Goal: Task Accomplishment & Management: Use online tool/utility

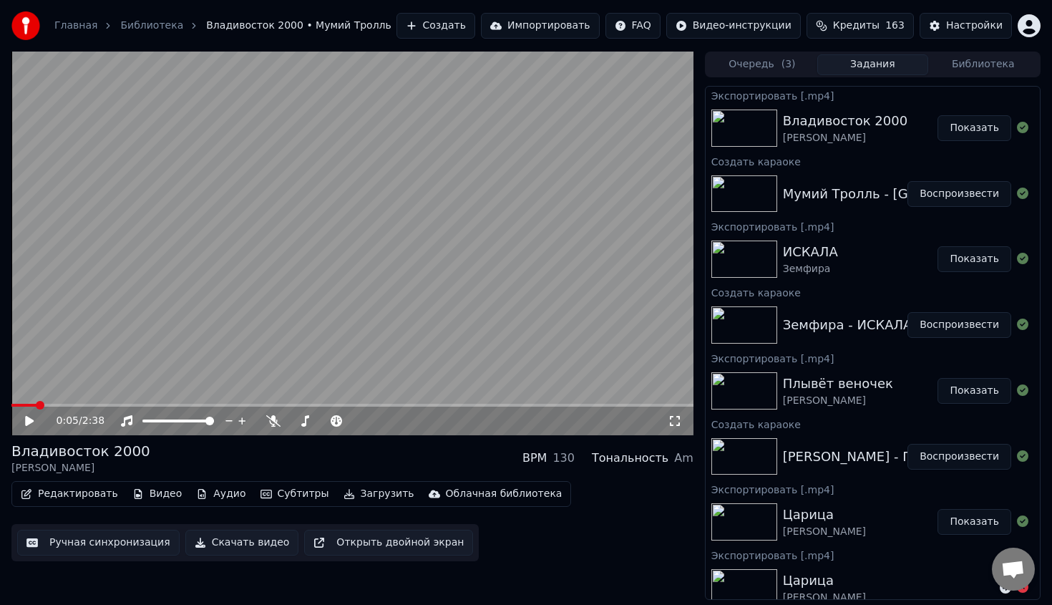
click at [956, 194] on button "Воспроизвести" at bounding box center [959, 194] width 104 height 26
click at [533, 378] on video at bounding box center [352, 243] width 682 height 383
click at [977, 120] on button "Показать" at bounding box center [974, 128] width 74 height 26
click at [937, 115] on button "Показать" at bounding box center [974, 128] width 74 height 26
click at [239, 214] on video at bounding box center [352, 243] width 682 height 383
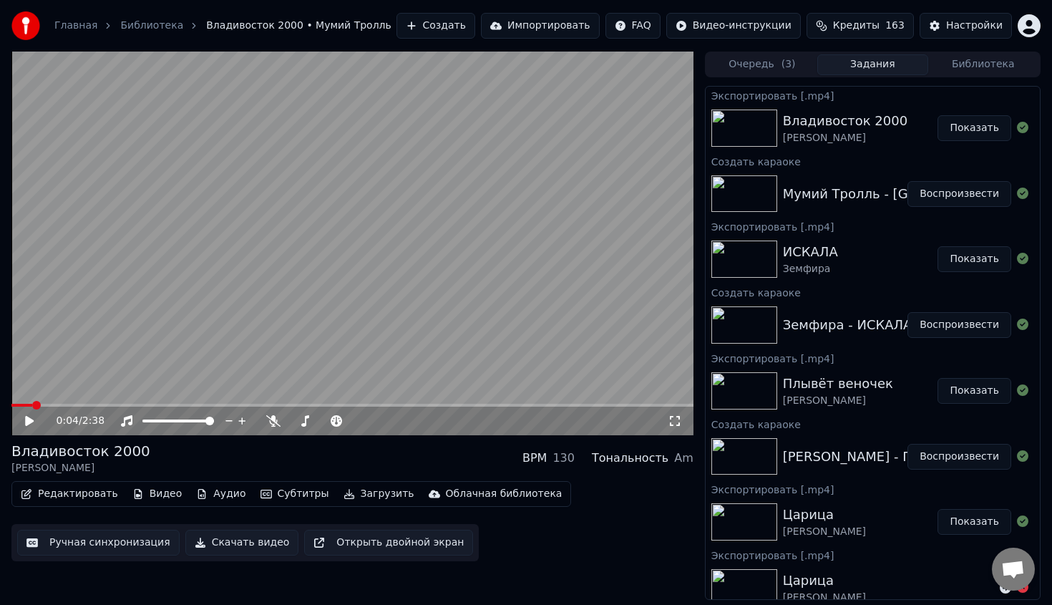
click at [84, 24] on link "Главная" at bounding box center [75, 26] width 43 height 14
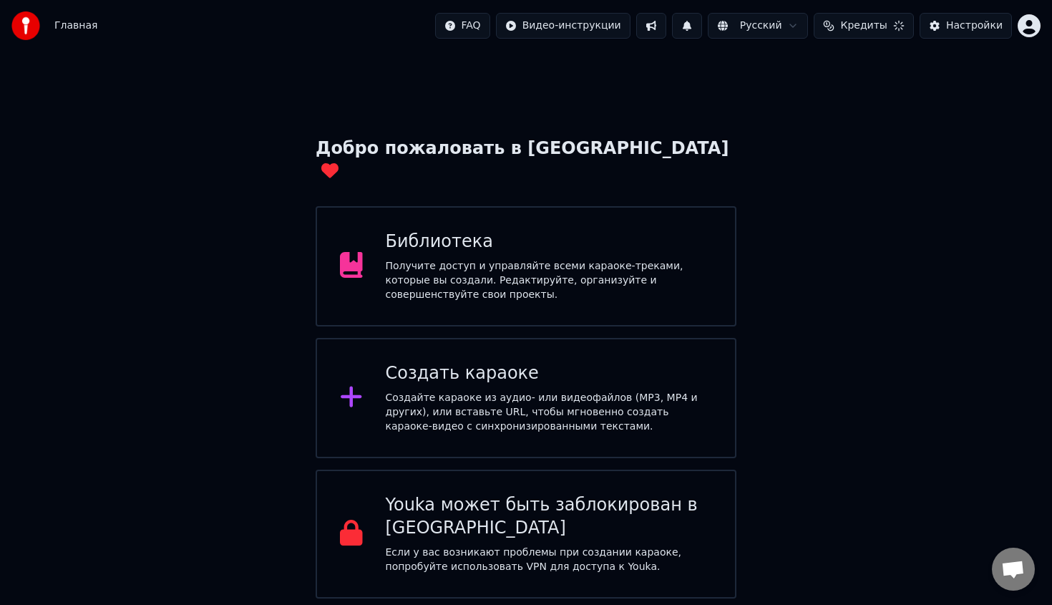
click at [456, 391] on div "Создайте караоке из аудио- или видеофайлов (MP3, MP4 и других), или вставьте UR…" at bounding box center [549, 412] width 327 height 43
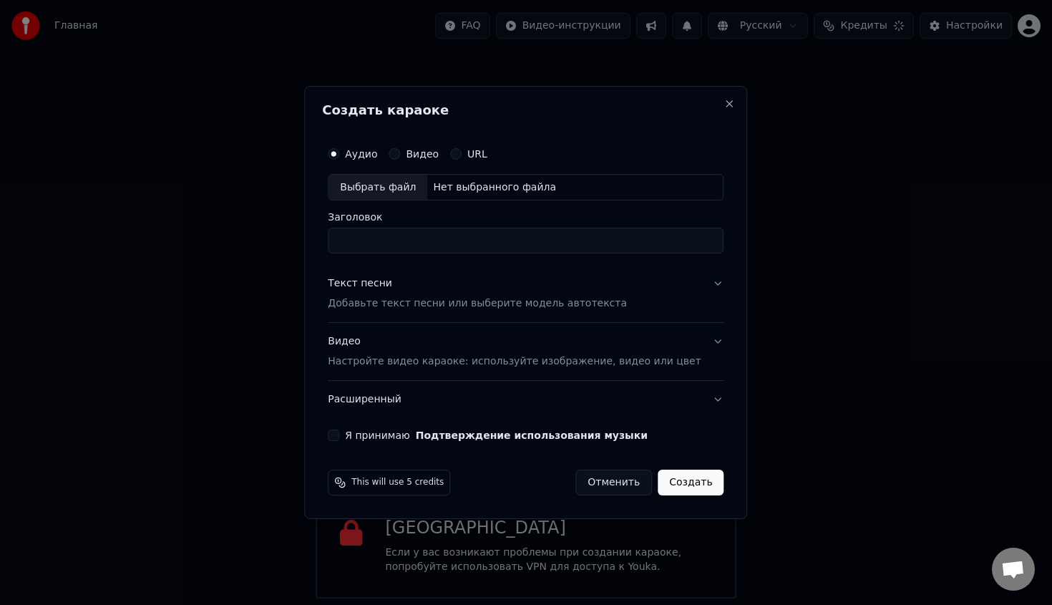
click at [413, 188] on div "Выбрать файл" at bounding box center [377, 188] width 99 height 26
click at [491, 250] on input "Заголовок" at bounding box center [526, 241] width 396 height 26
click at [491, 318] on button "Текст песни Добавьте текст песни или выберите модель автотекста" at bounding box center [526, 293] width 396 height 57
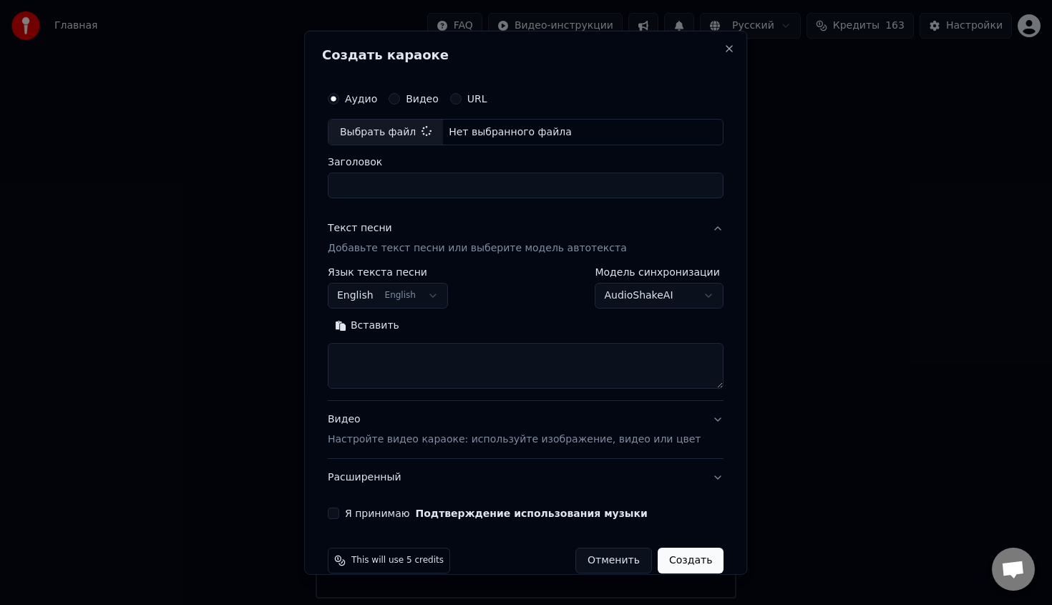
click at [432, 300] on body "Главная FAQ Видео-инструкции Русский Кредиты 163 Настройки Добро пожаловать в Y…" at bounding box center [526, 299] width 1052 height 598
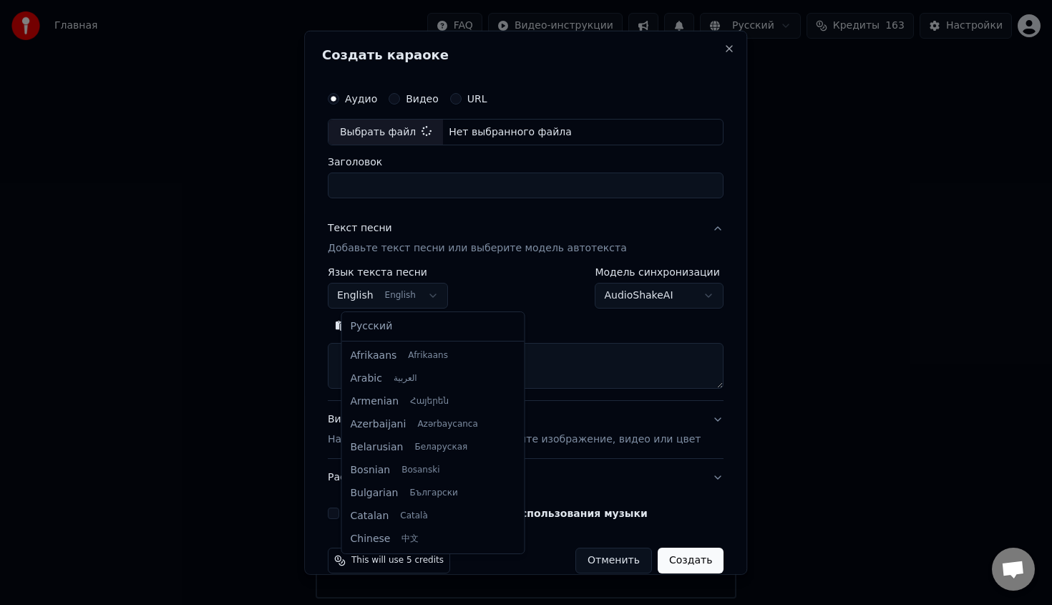
scroll to position [114, 0]
click at [445, 338] on div "Русский Afrikaans Afrikaans Arabic العربية Armenian Հայերեն Azerbaijani Azərbay…" at bounding box center [433, 432] width 182 height 241
select select "**"
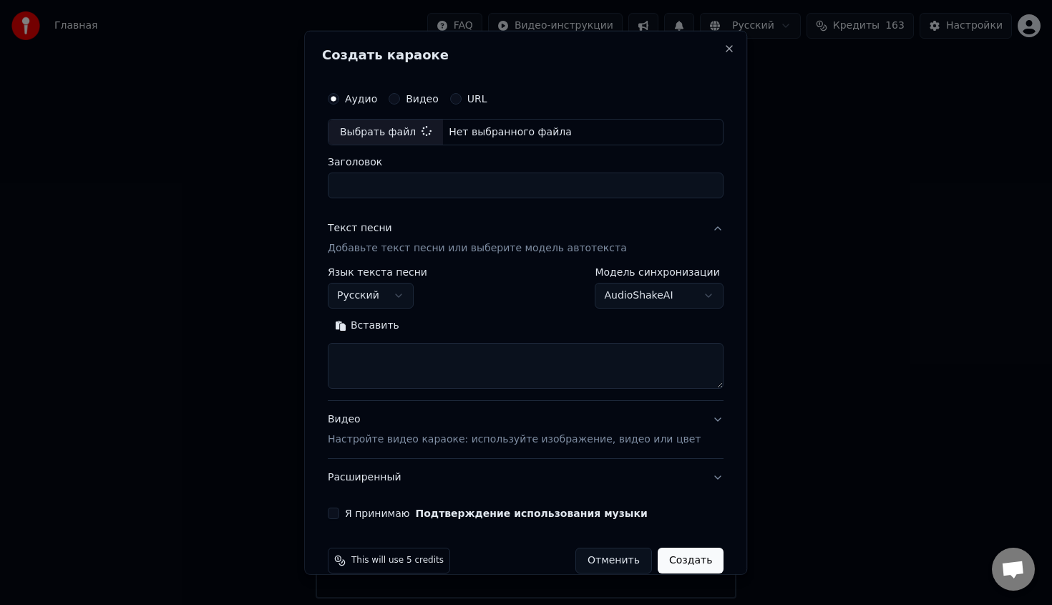
click at [447, 357] on textarea at bounding box center [526, 366] width 396 height 46
paste textarea "**********"
type textarea "**********"
type input "**********"
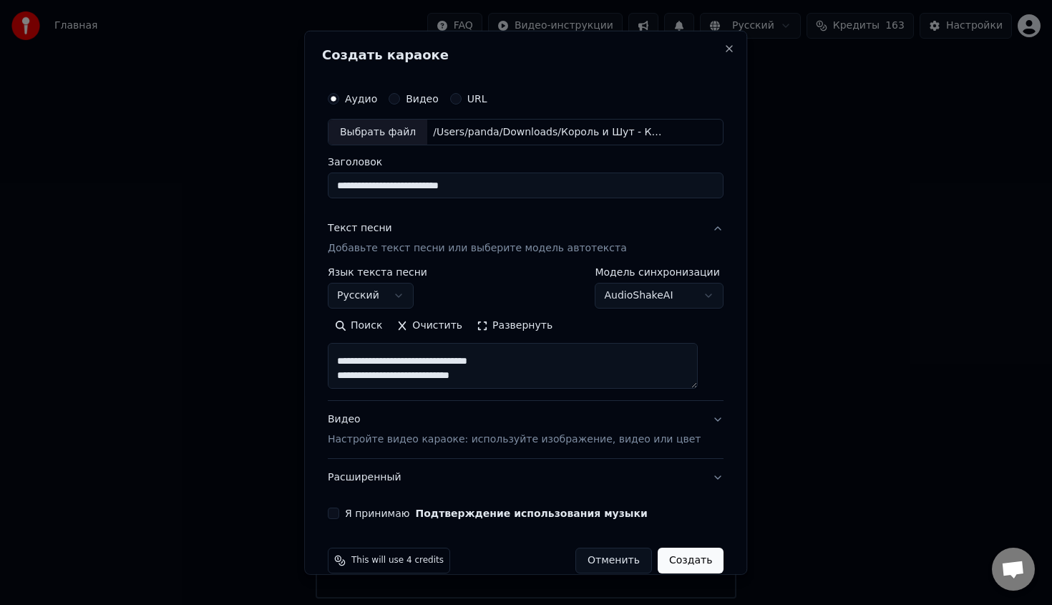
type textarea "**********"
click at [380, 511] on label "Я принимаю Подтверждение использования музыки" at bounding box center [496, 513] width 303 height 10
click at [339, 511] on button "Я принимаю Подтверждение использования музыки" at bounding box center [333, 512] width 11 height 11
click at [677, 569] on button "Создать" at bounding box center [690, 560] width 66 height 26
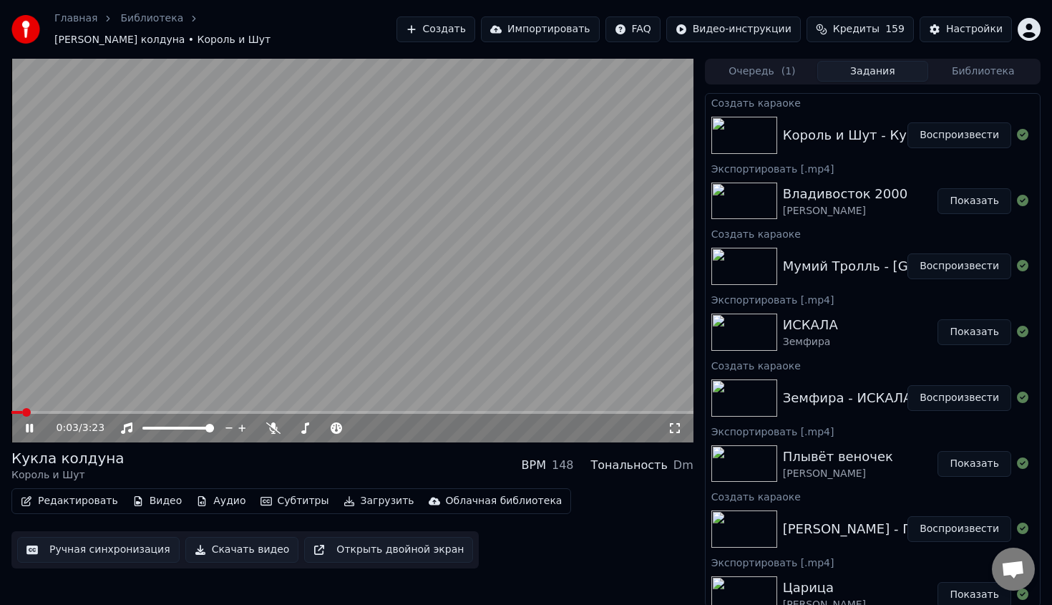
click at [480, 338] on video at bounding box center [352, 250] width 682 height 383
click at [362, 401] on video at bounding box center [352, 250] width 682 height 383
click at [362, 402] on video at bounding box center [352, 250] width 682 height 383
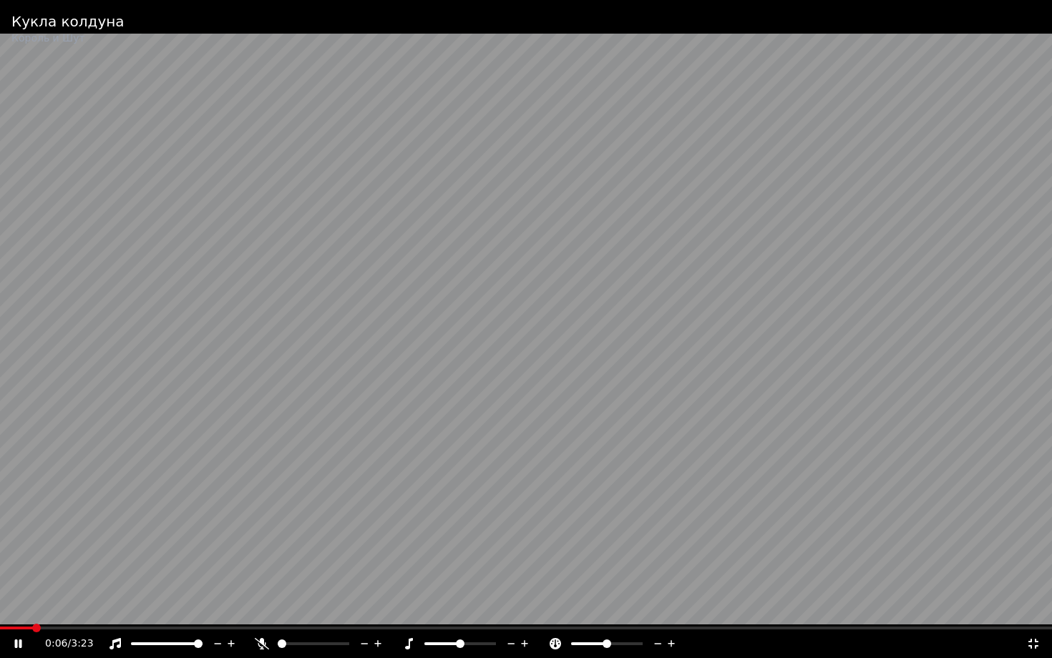
click at [173, 604] on span at bounding box center [526, 628] width 1052 height 3
click at [353, 604] on video at bounding box center [526, 329] width 1052 height 658
click at [416, 604] on video at bounding box center [526, 329] width 1052 height 658
click at [417, 604] on div "0:36 / 3:23" at bounding box center [526, 644] width 1052 height 29
click at [418, 604] on span at bounding box center [526, 628] width 1052 height 3
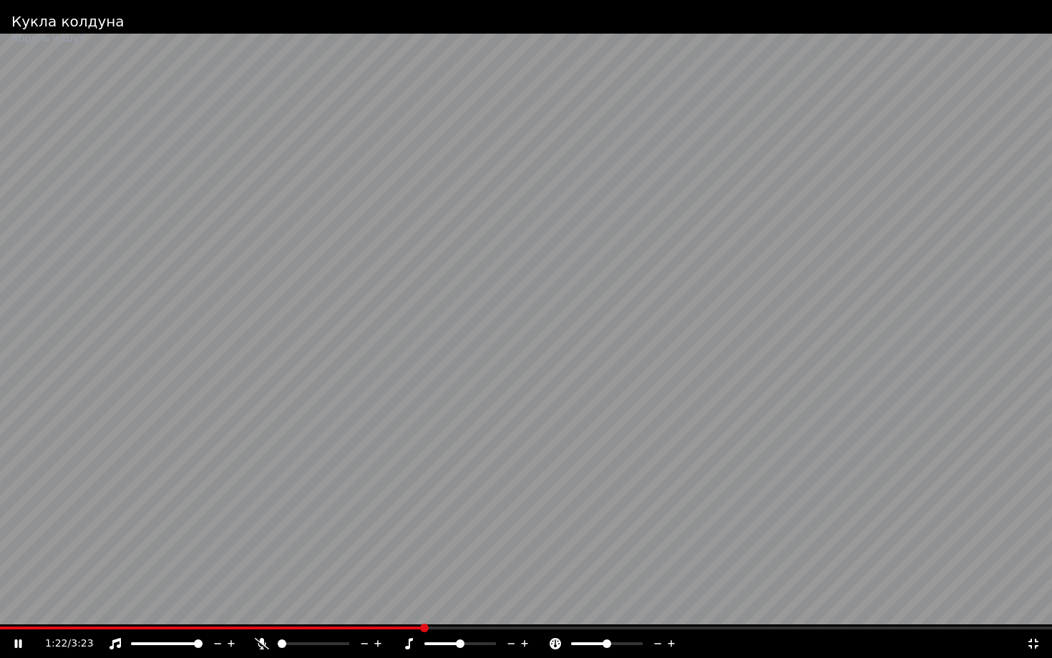
click at [781, 604] on div "1:22 / 3:23" at bounding box center [526, 644] width 1052 height 29
click at [785, 604] on video at bounding box center [526, 329] width 1052 height 658
click at [784, 604] on div "1:22 / 3:23" at bounding box center [526, 644] width 1052 height 29
click at [784, 604] on span at bounding box center [526, 628] width 1052 height 3
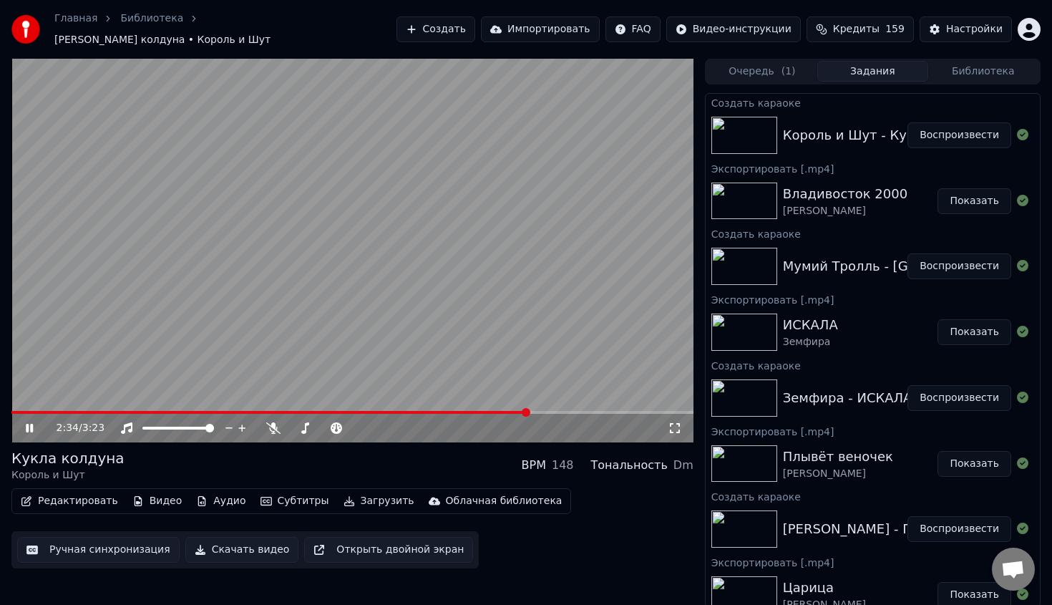
click at [544, 288] on video at bounding box center [352, 250] width 682 height 383
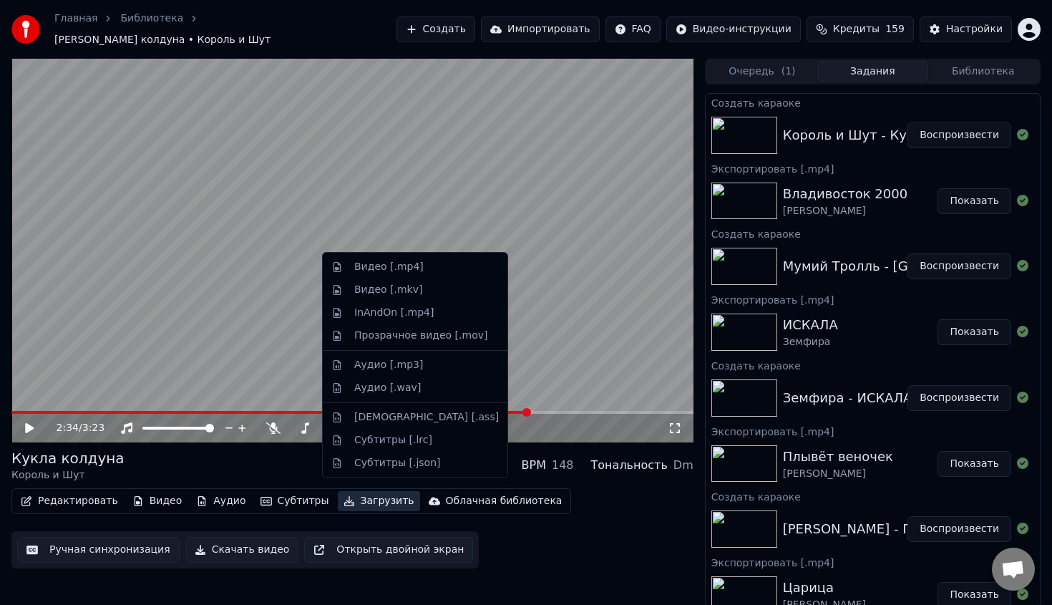
click at [356, 491] on button "Загрузить" at bounding box center [379, 501] width 82 height 20
click at [433, 271] on div "Видео [.mp4]" at bounding box center [426, 267] width 145 height 14
